Goal: Task Accomplishment & Management: Complete application form

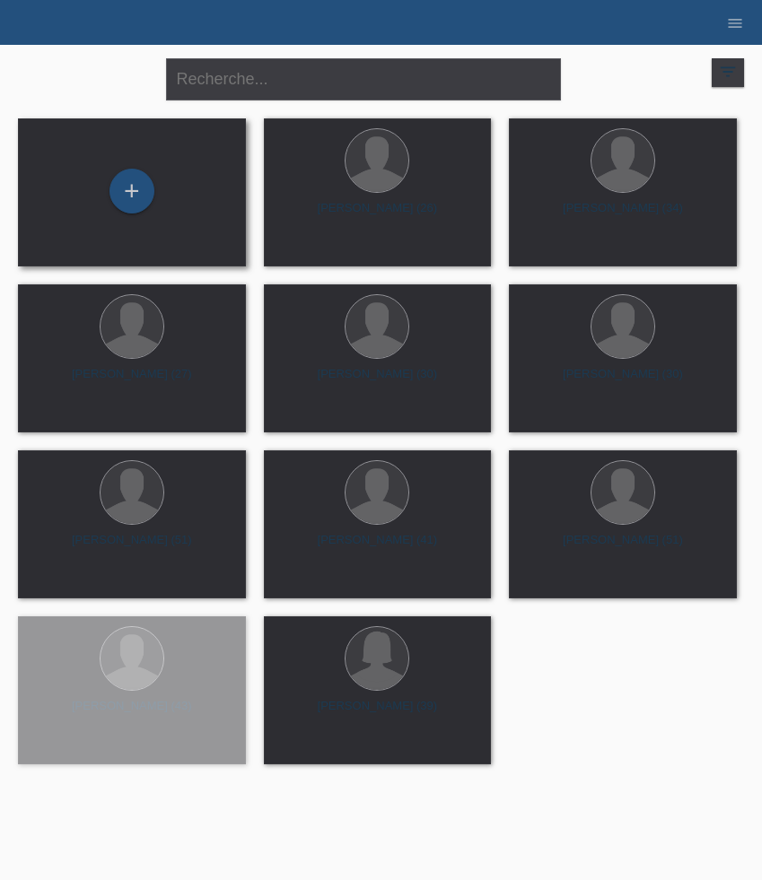
click at [140, 212] on div "+" at bounding box center [131, 193] width 199 height 48
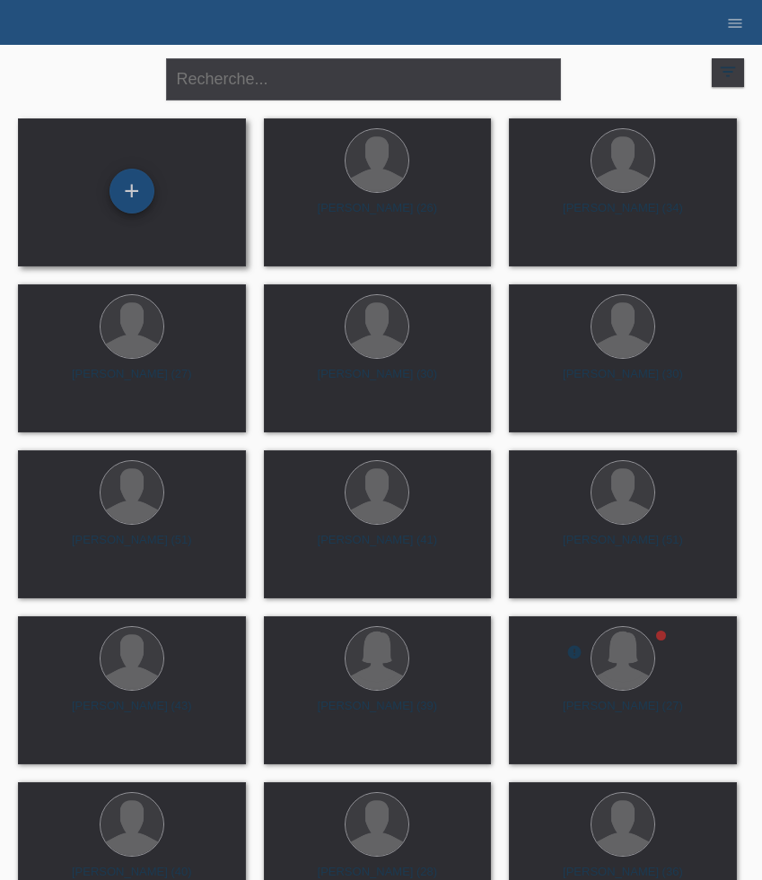
click at [139, 204] on div "+" at bounding box center [131, 191] width 45 height 45
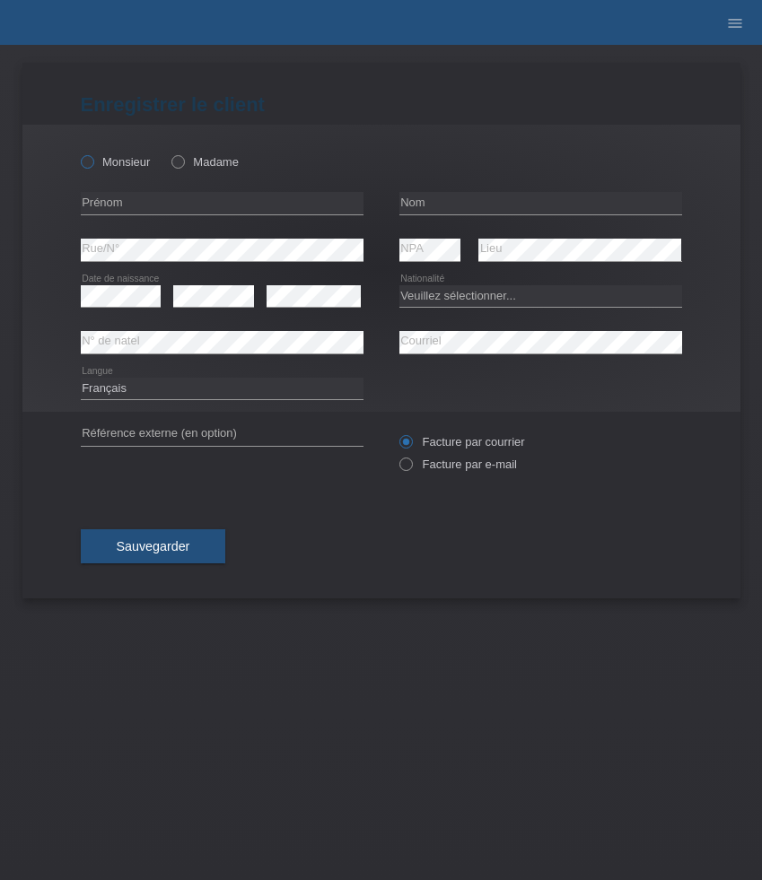
click at [77, 153] on icon at bounding box center [77, 153] width 0 height 0
click at [92, 163] on input "Monsieur" at bounding box center [87, 161] width 12 height 12
radio input "true"
click at [131, 201] on input "text" at bounding box center [222, 203] width 283 height 22
paste input "[PERSON_NAME]"
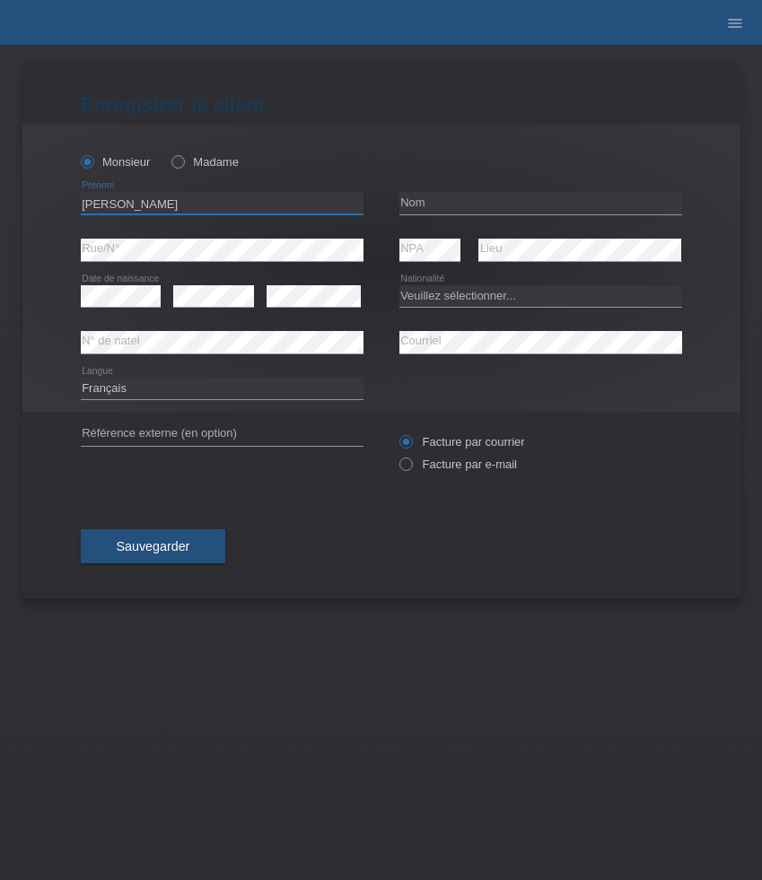
type input "[PERSON_NAME]"
click at [431, 199] on input "text" at bounding box center [540, 203] width 283 height 22
paste input "Pedrosa"
type input "Pedrosa"
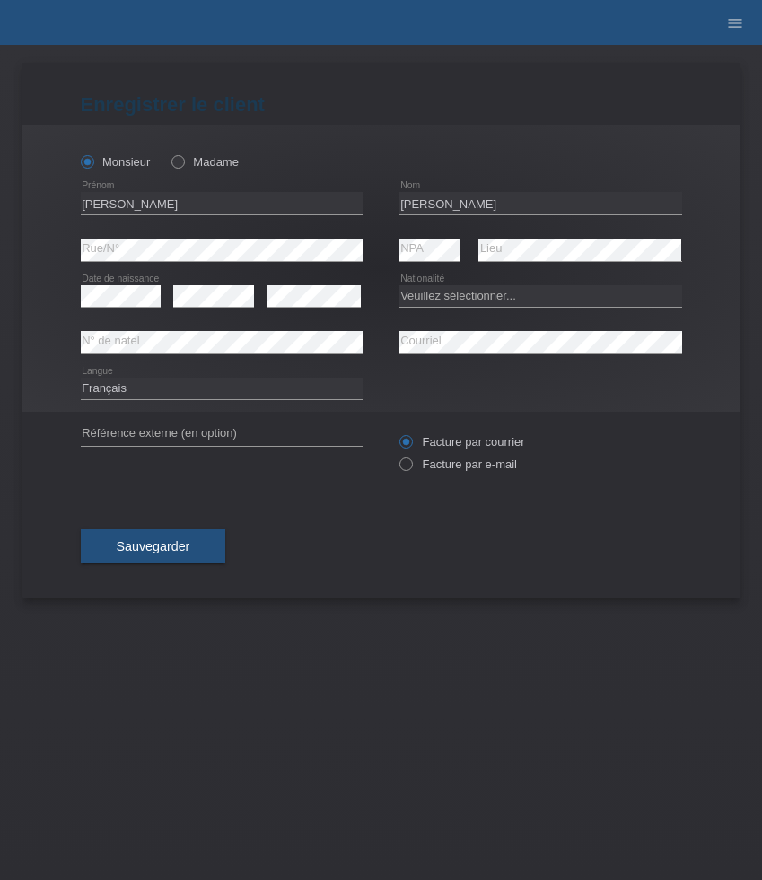
click at [112, 283] on div "error Date de naissance" at bounding box center [121, 297] width 81 height 46
click at [416, 294] on select "Veuillez sélectionner... [GEOGRAPHIC_DATA] [GEOGRAPHIC_DATA] [GEOGRAPHIC_DATA] …" at bounding box center [540, 296] width 283 height 22
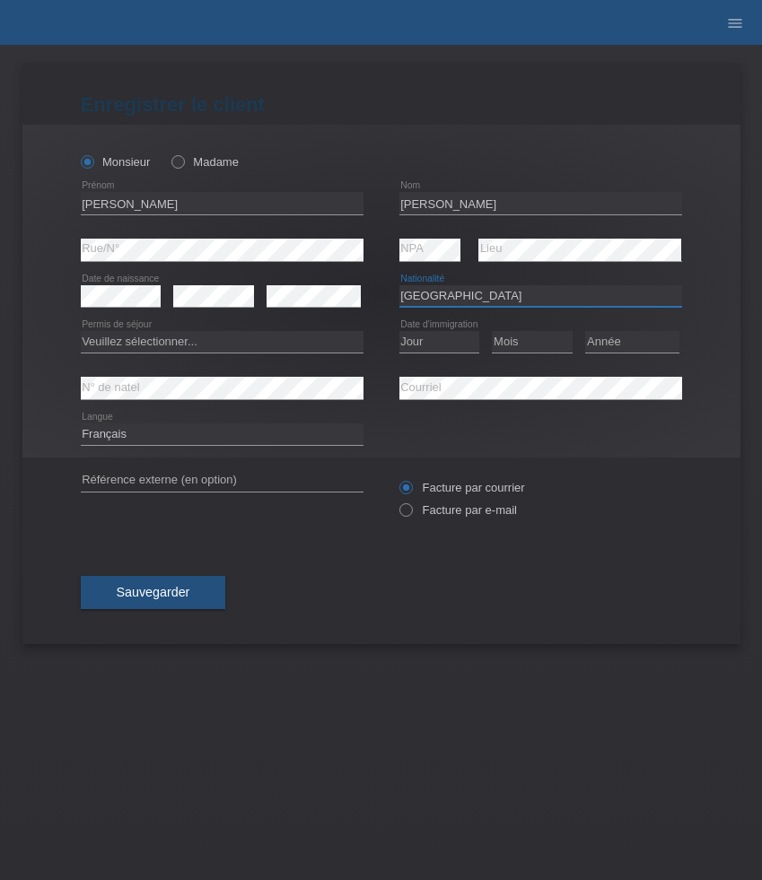
click at [458, 288] on select "Veuillez sélectionner... Suisse Allemagne Autriche Liechtenstein ------------ A…" at bounding box center [540, 296] width 283 height 22
click at [399, 285] on select "Veuillez sélectionner... Suisse Allemagne Autriche Liechtenstein ------------ A…" at bounding box center [540, 296] width 283 height 22
click at [461, 294] on select "Veuillez sélectionner... Suisse Allemagne Autriche Liechtenstein ------------ A…" at bounding box center [540, 296] width 283 height 22
select select "PT"
click at [399, 285] on select "Veuillez sélectionner... Suisse Allemagne Autriche Liechtenstein ------------ A…" at bounding box center [540, 296] width 283 height 22
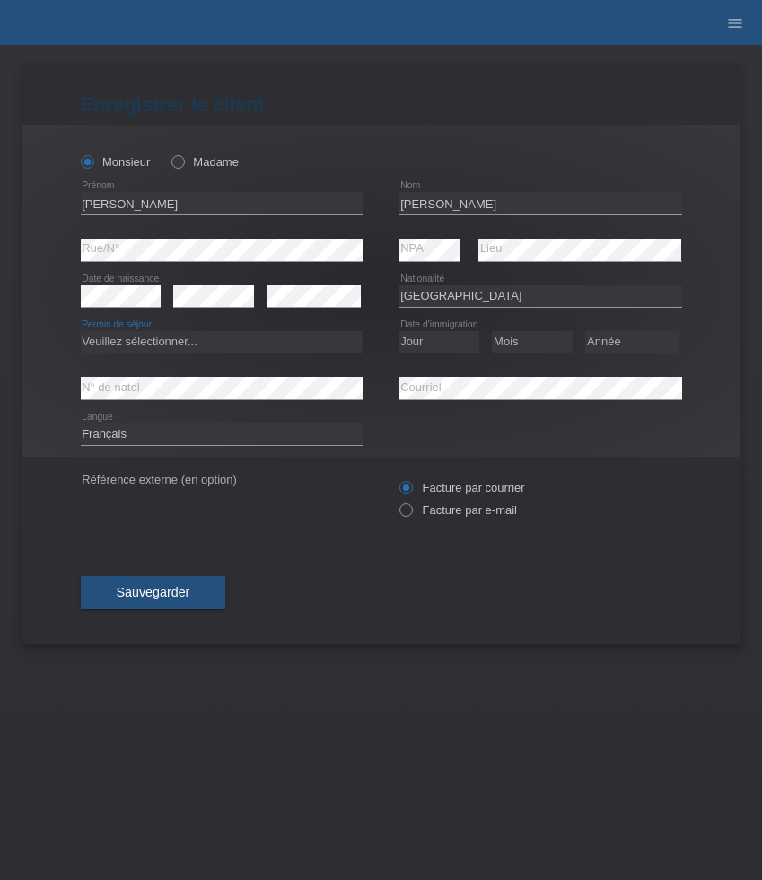
click at [320, 342] on select "Veuillez sélectionner... C B B - Statut de réfugié Autre" at bounding box center [222, 342] width 283 height 22
select select "B"
click at [81, 332] on select "Veuillez sélectionner... C B B - Statut de réfugié Autre" at bounding box center [222, 342] width 283 height 22
click at [427, 350] on select "Jour 01 02 03 04 05 06 07 08 09 10 11" at bounding box center [439, 342] width 81 height 22
select select "01"
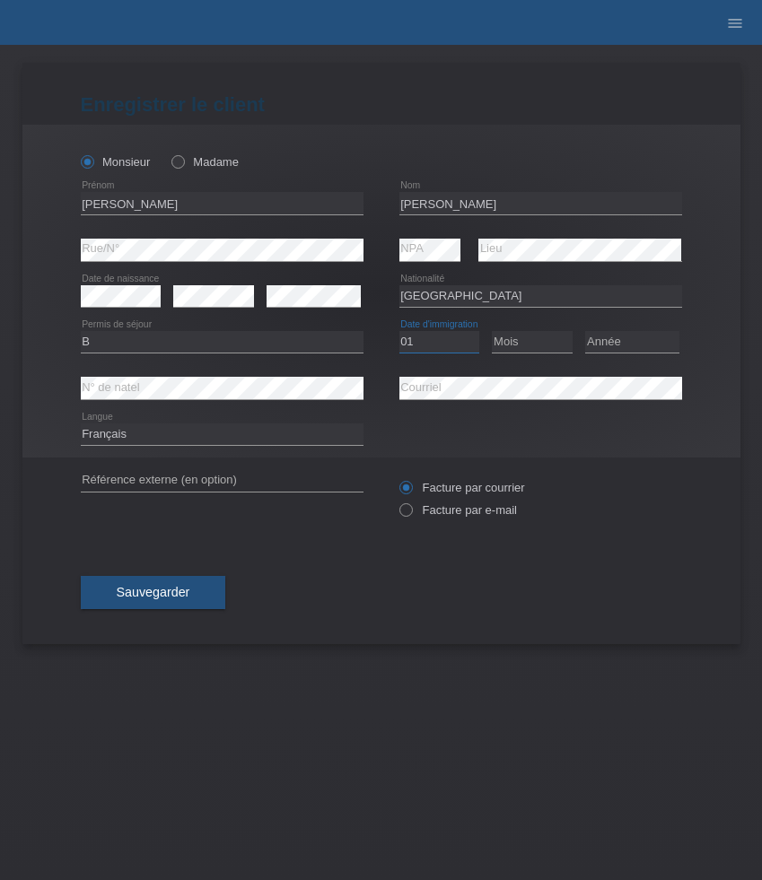
click at [399, 332] on select "Jour 01 02 03 04 05 06 07 08 09 10 11" at bounding box center [439, 342] width 81 height 22
click at [510, 349] on select "Mois 01 02 03 04 05 06 07 08 09 10 11" at bounding box center [532, 342] width 81 height 22
select select "11"
click at [492, 332] on select "Mois 01 02 03 04 05 06 07 08 09 10 11" at bounding box center [532, 342] width 81 height 22
click at [632, 344] on select "Année 2025 2024 2023 2022 2021 2020 2019 2018 2017 2016 2015 2014 2013 2012 201…" at bounding box center [632, 342] width 94 height 22
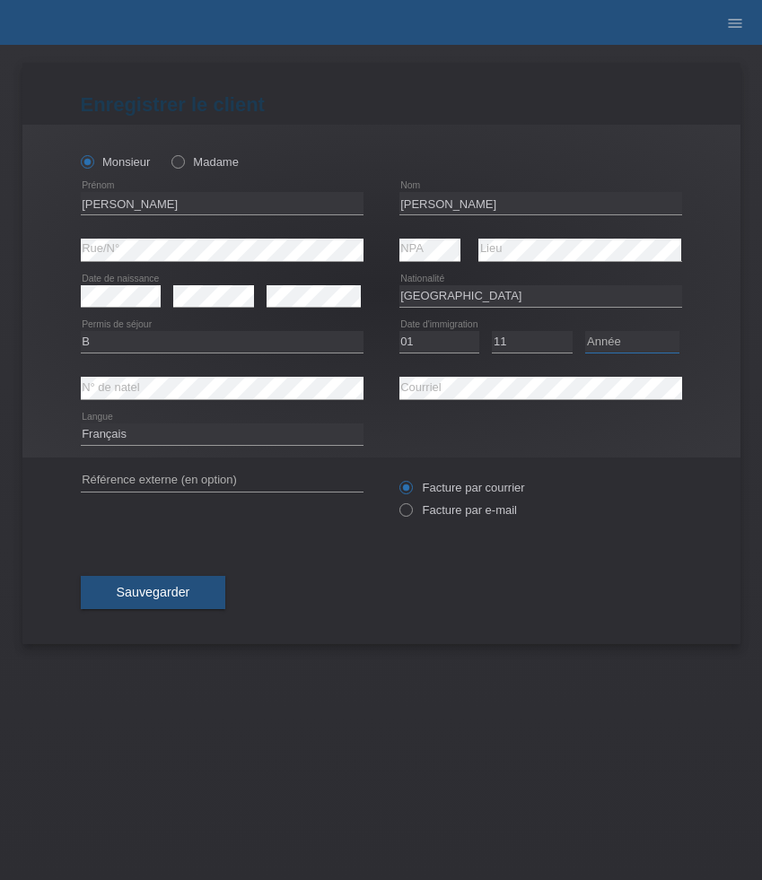
select select "2013"
click at [585, 332] on select "Année 2025 2024 2023 2022 2021 2020 2019 2018 2017 2016 2015 2014 2013 2012 201…" at bounding box center [632, 342] width 94 height 22
click at [454, 514] on label "Facture par e-mail" at bounding box center [458, 509] width 118 height 13
click at [411, 514] on input "Facture par e-mail" at bounding box center [405, 514] width 12 height 22
radio input "true"
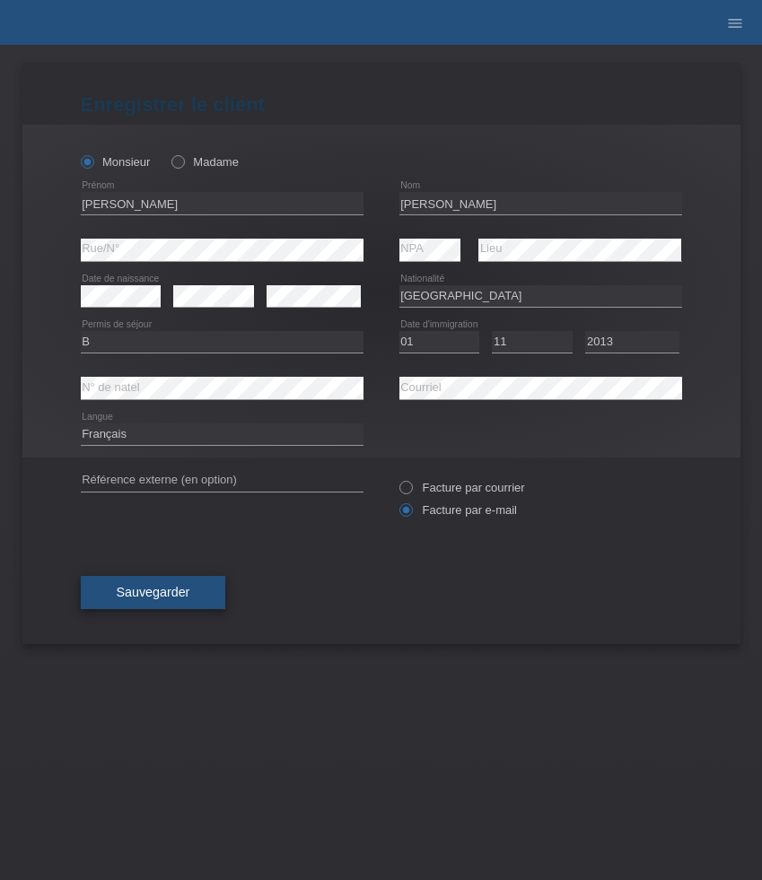
click at [192, 591] on button "Sauvegarder" at bounding box center [153, 593] width 145 height 34
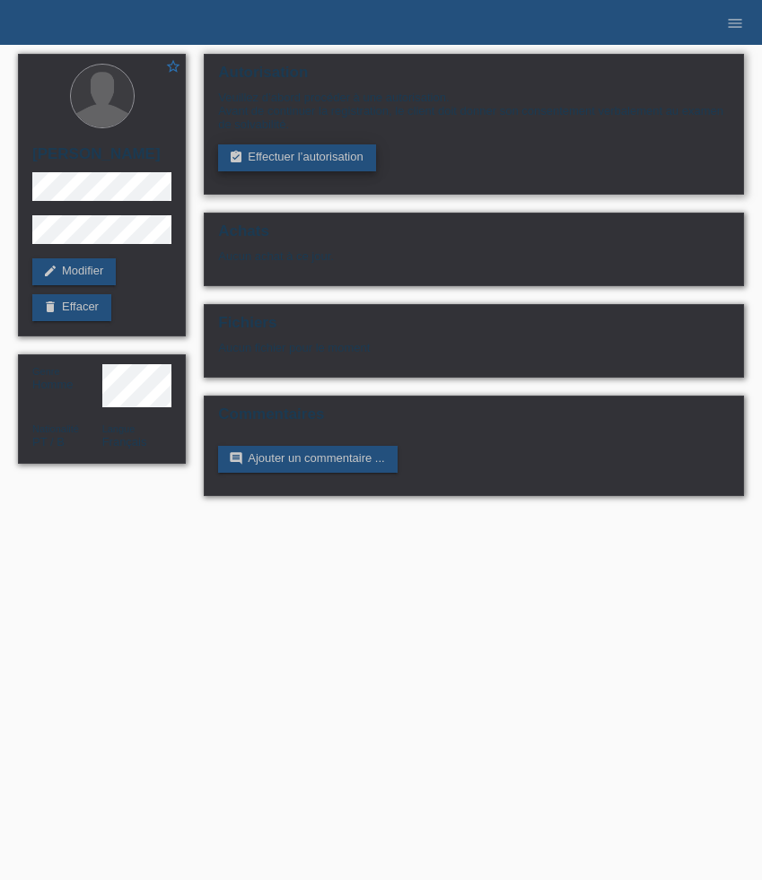
click at [290, 161] on link "assignment_turned_in Effectuer l’autorisation" at bounding box center [296, 157] width 157 height 27
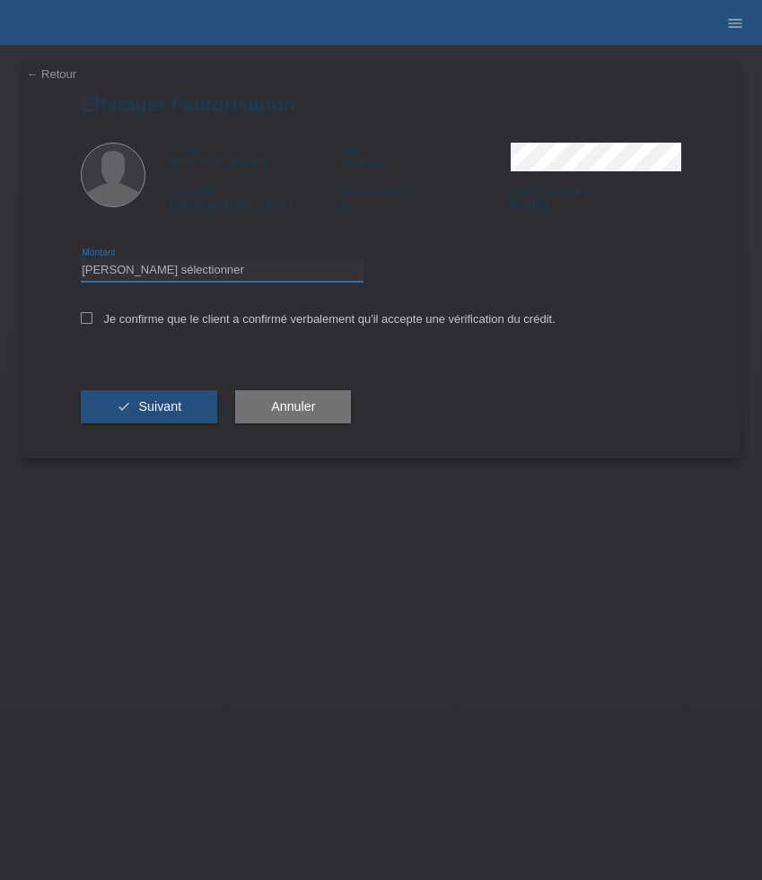
click at [251, 273] on select "Veuillez sélectionner CHF 1.00 - CHF 499.00 CHF 500.00 - CHF 1'999.00 CHF 2'000…" at bounding box center [222, 270] width 283 height 22
select select "3"
click at [81, 262] on select "Veuillez sélectionner CHF 1.00 - CHF 499.00 CHF 500.00 - CHF 1'999.00 CHF 2'000…" at bounding box center [222, 270] width 283 height 22
click at [231, 322] on label "Je confirme que le client a confirmé verbalement qu'il accepte une vérification…" at bounding box center [318, 318] width 475 height 13
click at [92, 322] on input "Je confirme que le client a confirmé verbalement qu'il accepte une vérification…" at bounding box center [87, 318] width 12 height 12
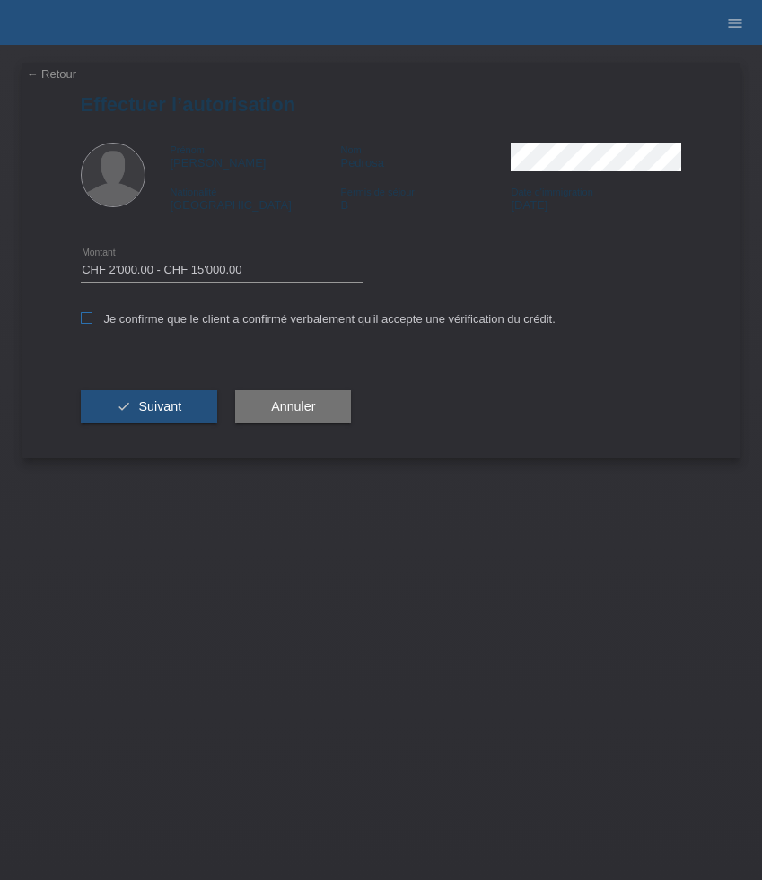
checkbox input "true"
click at [189, 398] on button "check Suivant" at bounding box center [149, 407] width 137 height 34
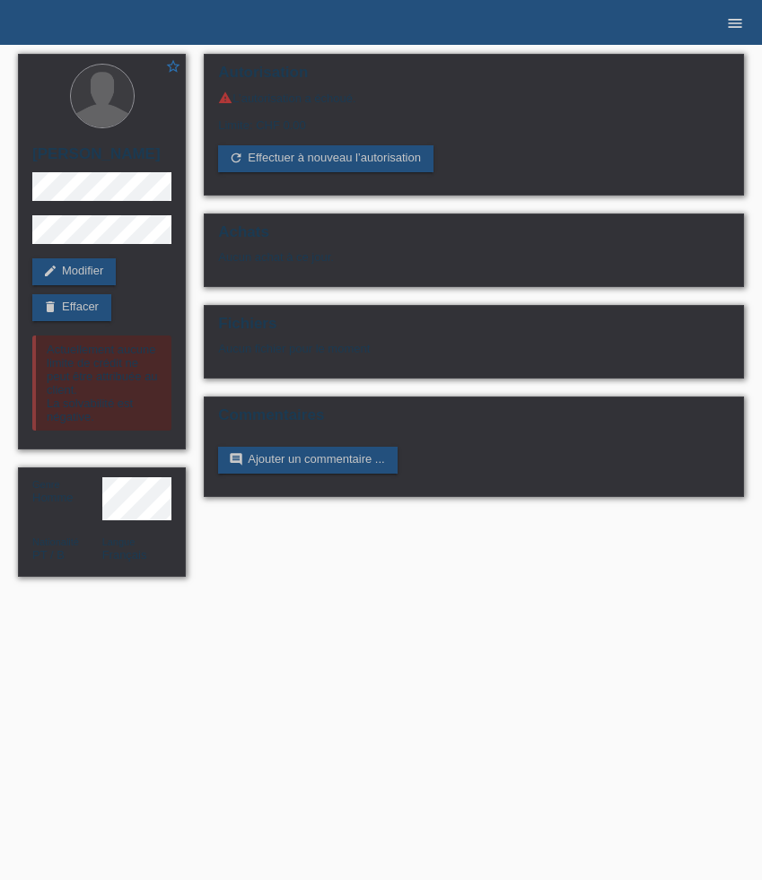
click at [745, 22] on link "menu" at bounding box center [735, 22] width 36 height 11
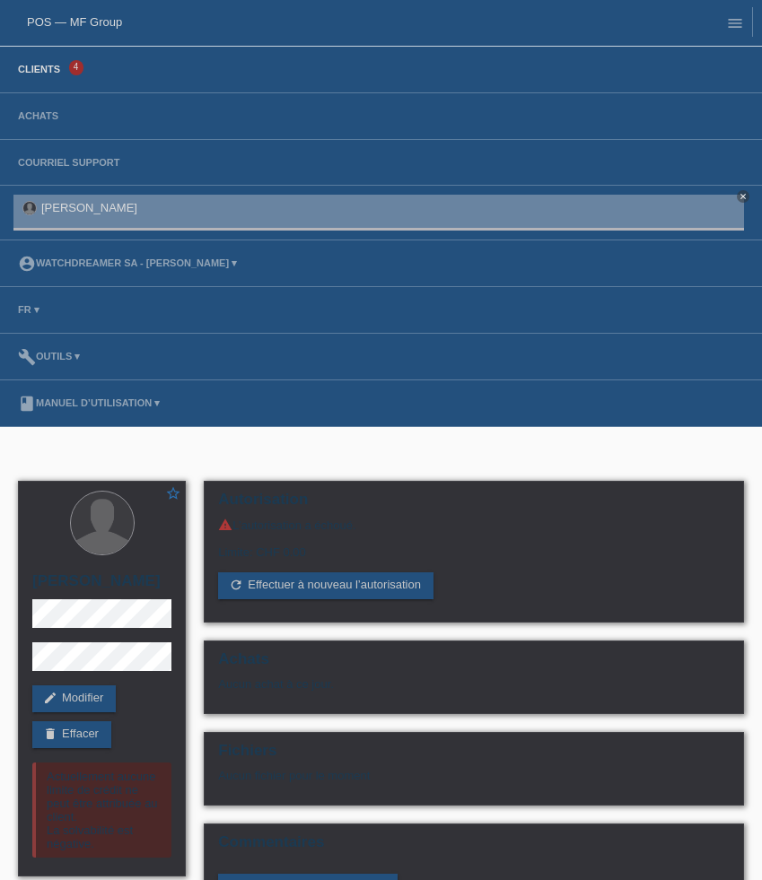
click at [65, 72] on link "Clients" at bounding box center [39, 69] width 60 height 11
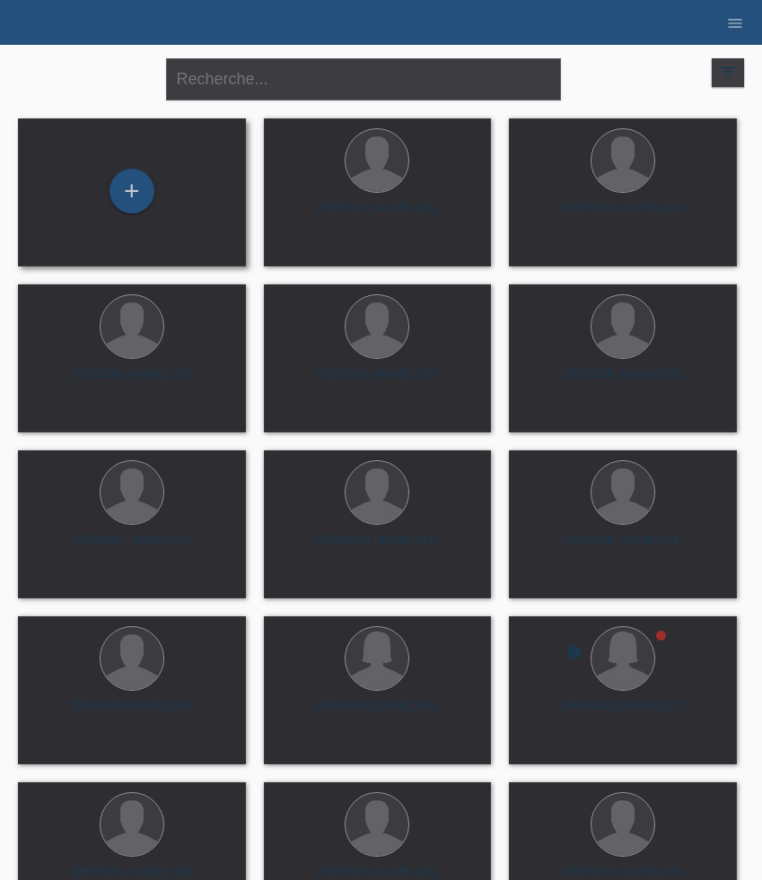
click at [156, 155] on div "+" at bounding box center [132, 192] width 228 height 148
click at [150, 173] on div "+" at bounding box center [131, 193] width 199 height 48
click at [135, 187] on div "+" at bounding box center [131, 191] width 45 height 45
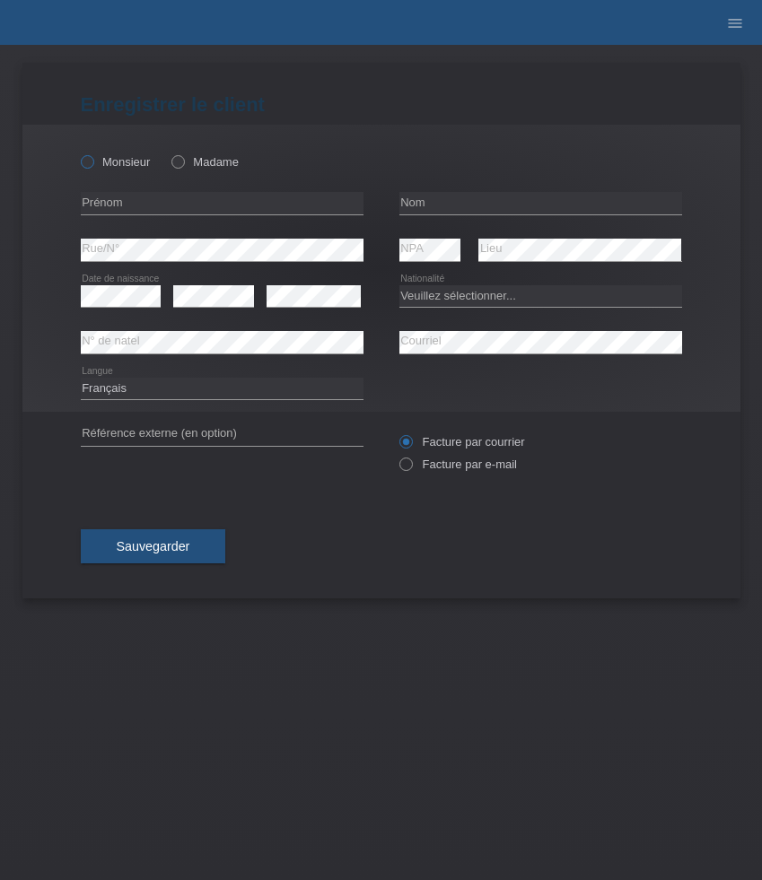
click at [120, 161] on label "Monsieur" at bounding box center [116, 161] width 70 height 13
click at [92, 161] on input "Monsieur" at bounding box center [87, 161] width 12 height 12
radio input "true"
click at [147, 208] on input "text" at bounding box center [222, 203] width 283 height 22
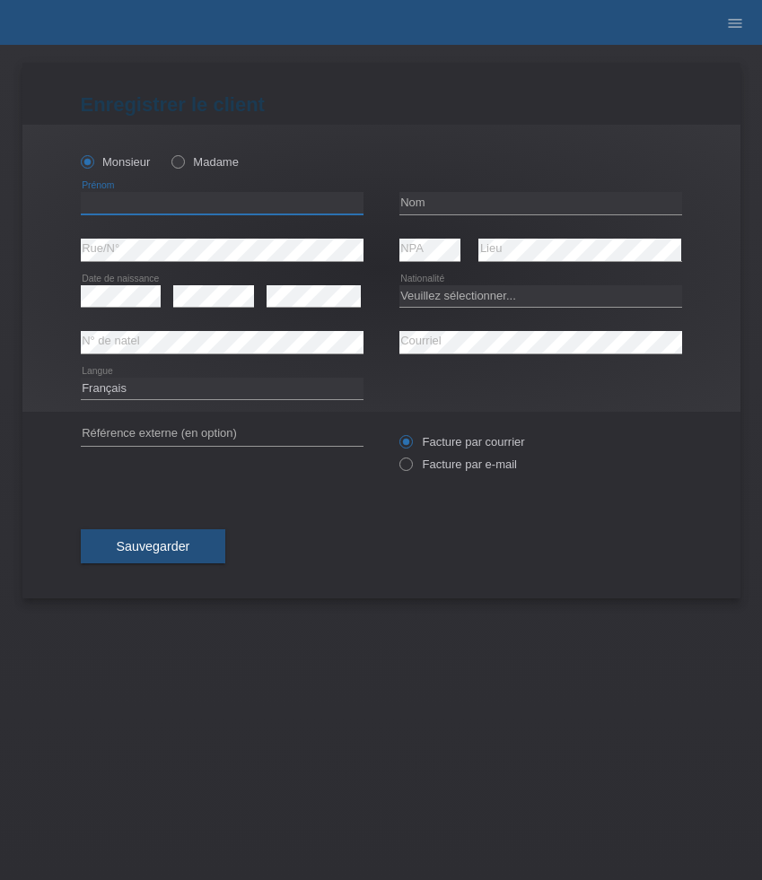
paste input "Stephane"
type input "Stephane"
type input "[PERSON_NAME]"
click at [457, 298] on select "Veuillez sélectionner... Suisse Allemagne Autriche Liechtenstein ------------ A…" at bounding box center [540, 296] width 283 height 22
select select "FR"
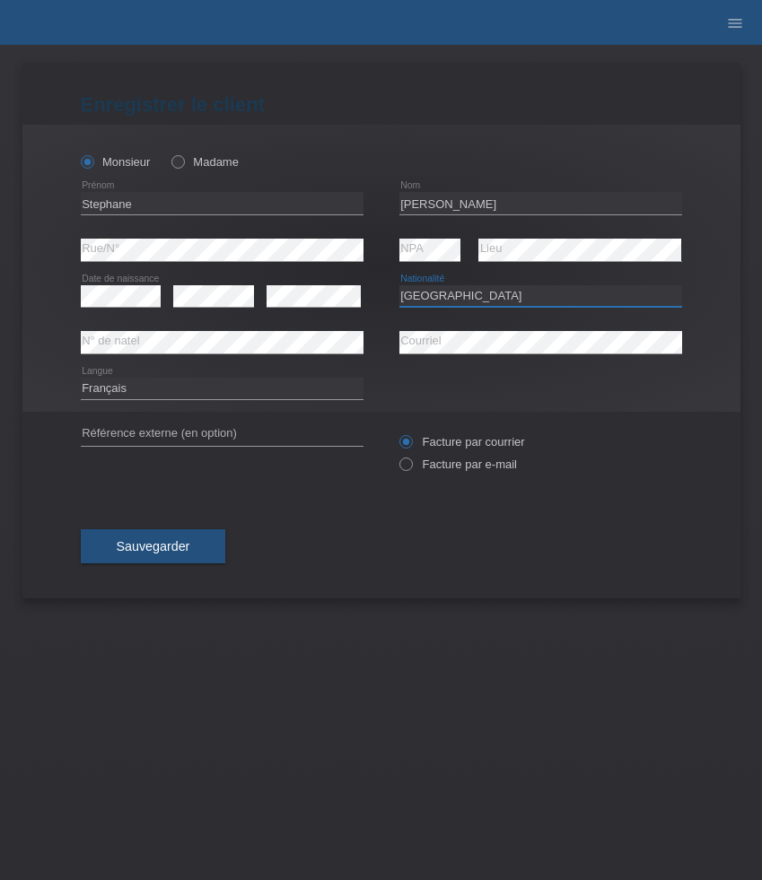
click at [399, 285] on select "Veuillez sélectionner... Suisse Allemagne Autriche Liechtenstein ------------ A…" at bounding box center [540, 296] width 283 height 22
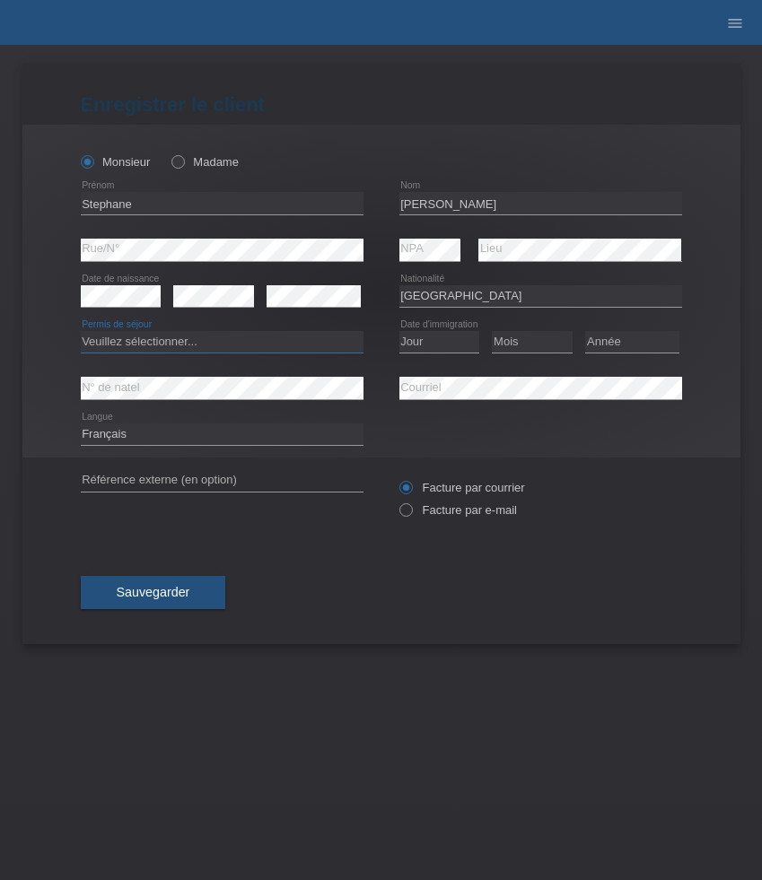
click at [184, 348] on select "Veuillez sélectionner... C B B - Statut de réfugié Autre" at bounding box center [222, 342] width 283 height 22
select select "C"
click at [81, 332] on select "Veuillez sélectionner... C B B - Statut de réfugié Autre" at bounding box center [222, 342] width 283 height 22
click at [450, 340] on select "Jour 01 02 03 04 05 06 07 08 09 10 11" at bounding box center [439, 342] width 81 height 22
select select "01"
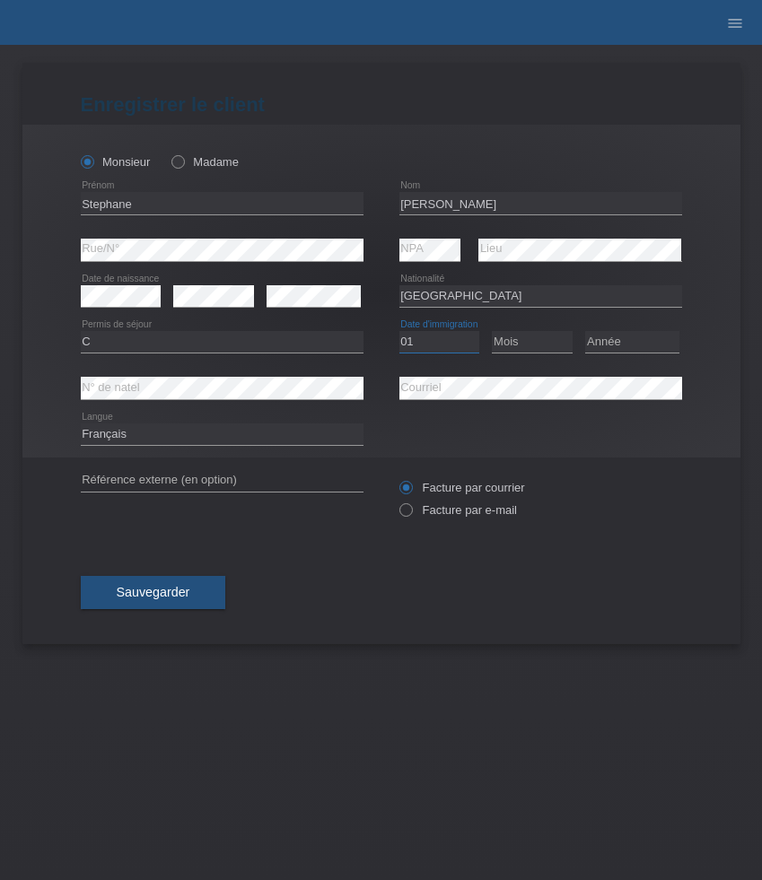
click at [399, 332] on select "Jour 01 02 03 04 05 06 07 08 09 10 11" at bounding box center [439, 342] width 81 height 22
click at [543, 337] on select "Mois 01 02 03 04 05 06 07 08 09 10 11" at bounding box center [532, 342] width 81 height 22
select select "12"
click at [492, 332] on select "Mois 01 02 03 04 05 06 07 08 09 10 11" at bounding box center [532, 342] width 81 height 22
click at [655, 342] on select "Année 2025 2024 2023 2022 2021 2020 2019 2018 2017 2016 2015 2014 2013 2012 201…" at bounding box center [632, 342] width 94 height 22
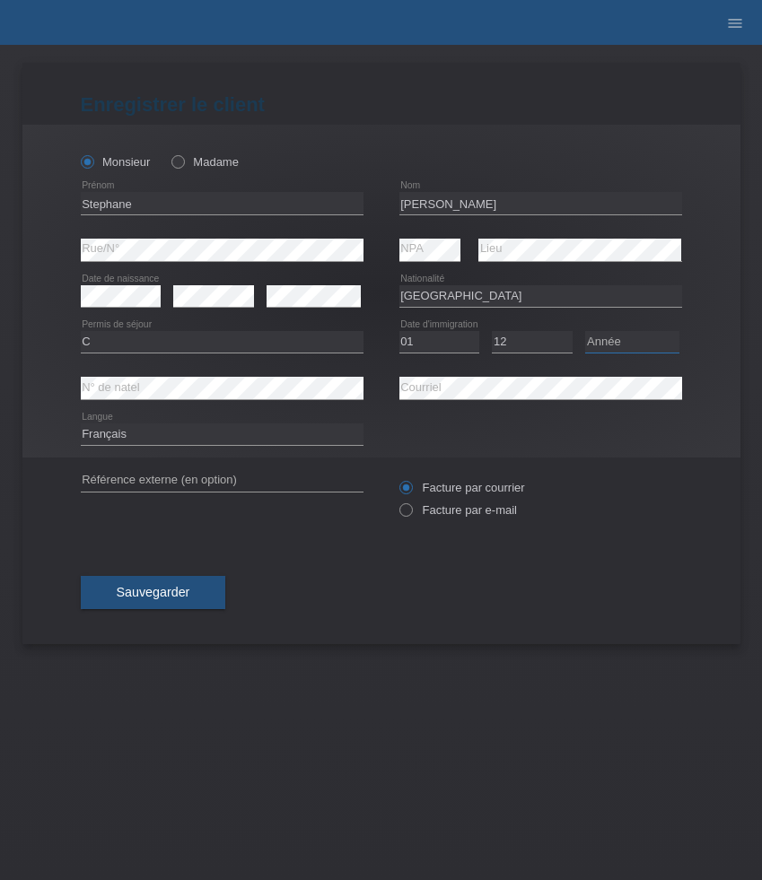
select select "2004"
click at [585, 332] on select "Année 2025 2024 2023 2022 2021 2020 2019 2018 2017 2016 2015 2014 2013 2012 201…" at bounding box center [632, 342] width 94 height 22
click at [455, 513] on label "Facture par e-mail" at bounding box center [458, 509] width 118 height 13
click at [411, 513] on input "Facture par e-mail" at bounding box center [405, 514] width 12 height 22
radio input "true"
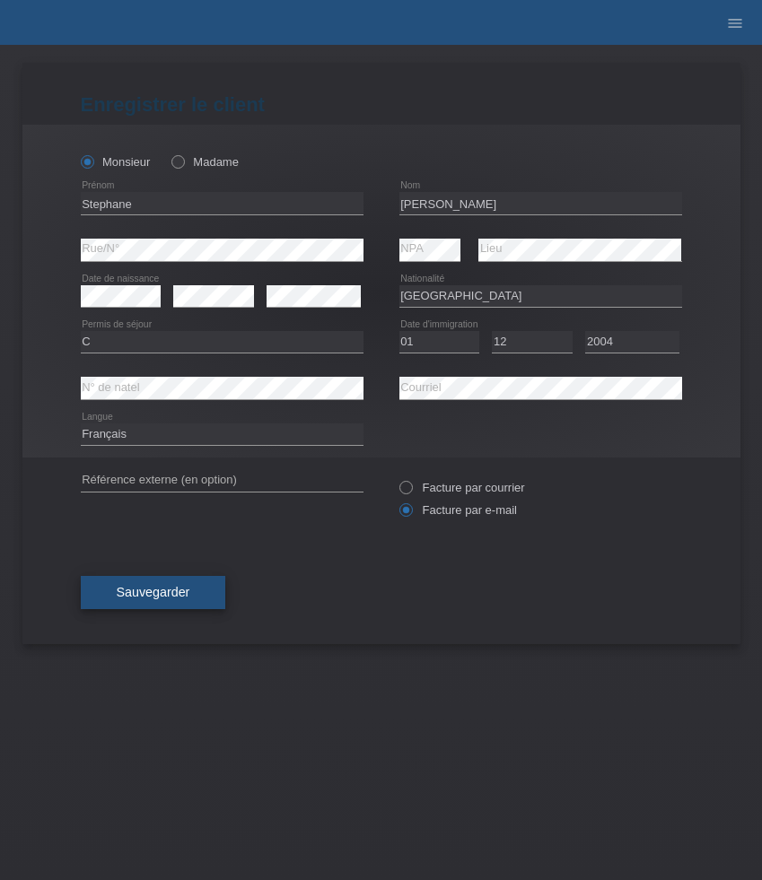
click at [189, 593] on button "Sauvegarder" at bounding box center [153, 593] width 145 height 34
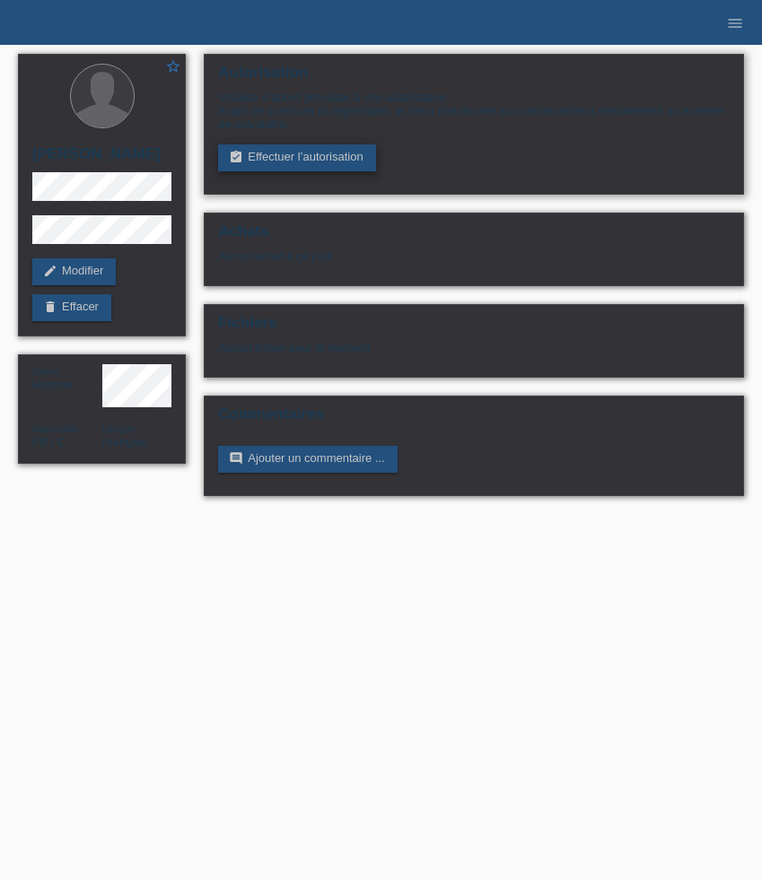
click at [340, 164] on link "assignment_turned_in Effectuer l’autorisation" at bounding box center [296, 157] width 157 height 27
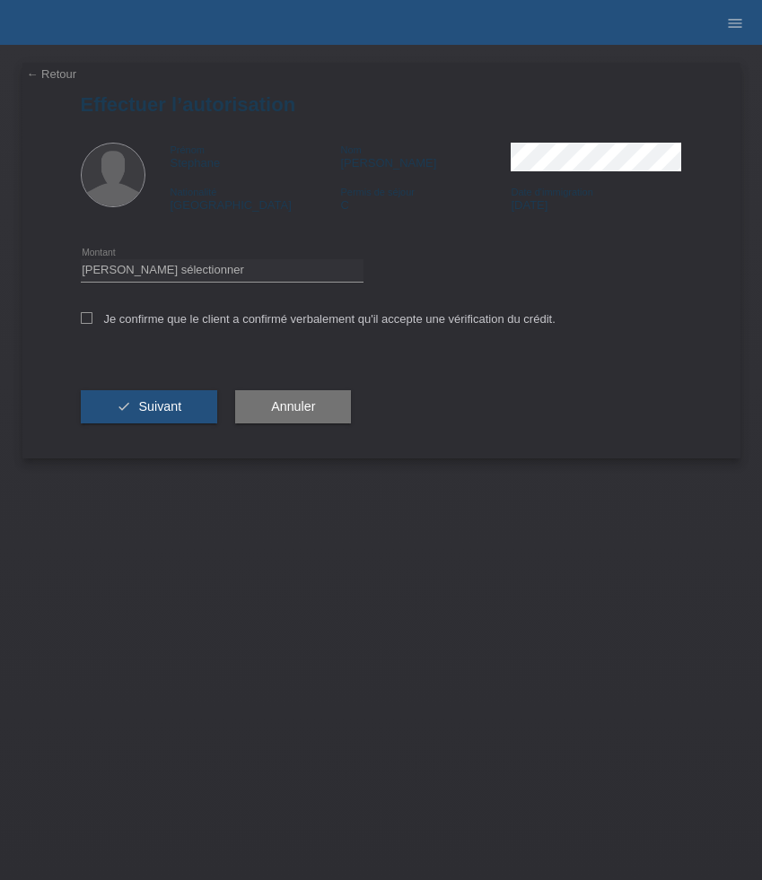
select select "3"
click at [81, 262] on select "Veuillez sélectionner CHF 1.00 - CHF 499.00 CHF 500.00 - CHF 1'999.00 CHF 2'000…" at bounding box center [222, 270] width 283 height 22
click at [303, 323] on label "Je confirme que le client a confirmé verbalement qu'il accepte une vérification…" at bounding box center [318, 318] width 475 height 13
click at [92, 323] on input "Je confirme que le client a confirmé verbalement qu'il accepte une vérification…" at bounding box center [87, 318] width 12 height 12
checkbox input "true"
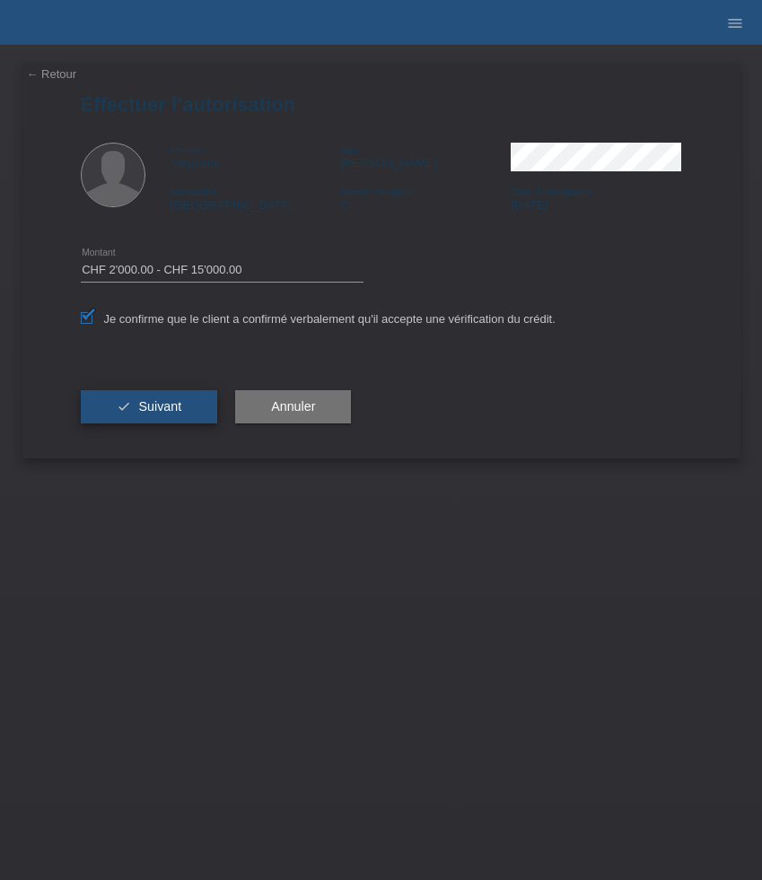
click at [175, 403] on span "Suivant" at bounding box center [159, 406] width 43 height 14
